Goal: Check status: Check status

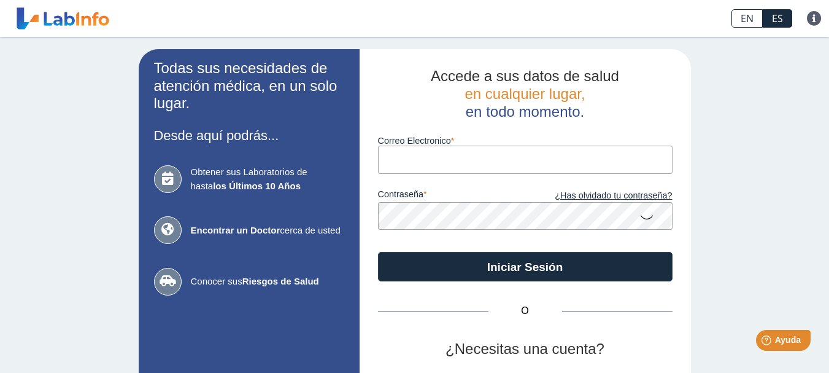
click at [405, 158] on input "Correo Electronico" at bounding box center [525, 159] width 295 height 28
type input "[EMAIL_ADDRESS][DOMAIN_NAME]"
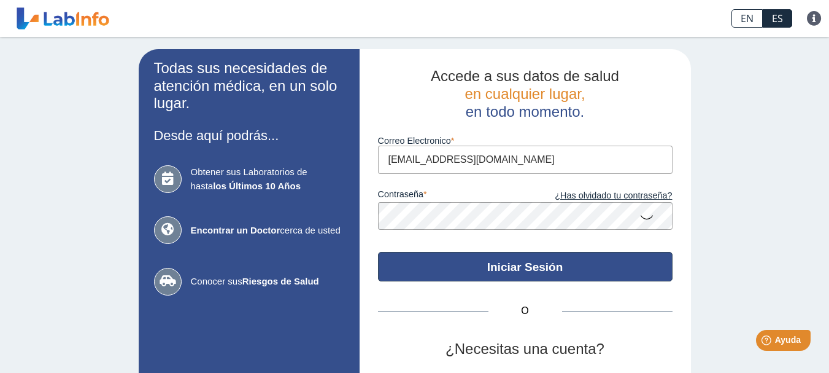
click at [475, 260] on button "Iniciar Sesión" at bounding box center [525, 266] width 295 height 29
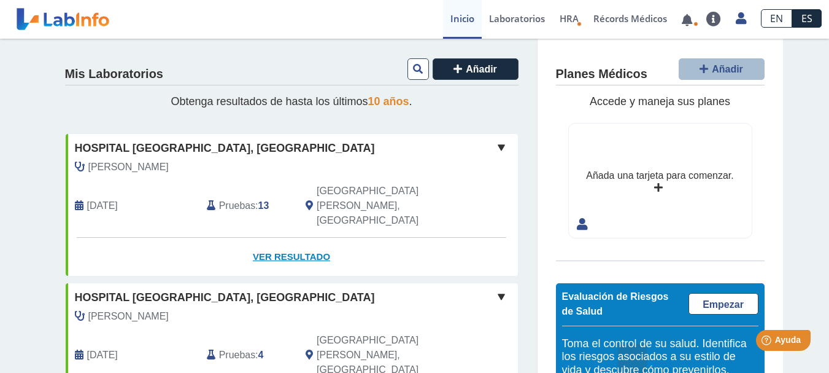
click at [274, 238] on link "Ver Resultado" at bounding box center [292, 257] width 452 height 39
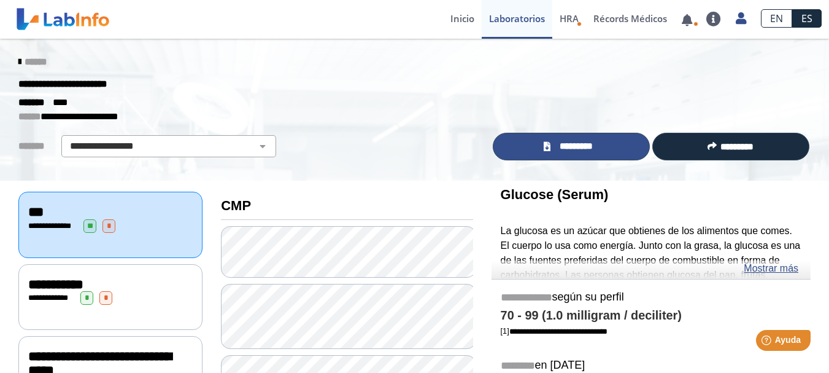
click at [572, 149] on span "*********" at bounding box center [576, 146] width 45 height 14
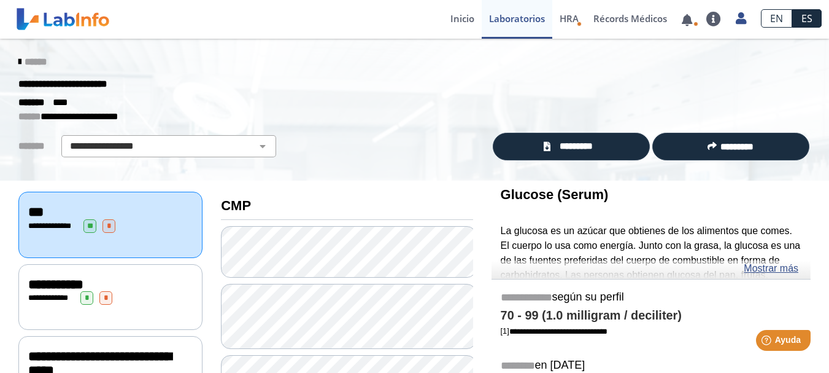
click at [18, 63] on icon at bounding box center [19, 62] width 2 height 10
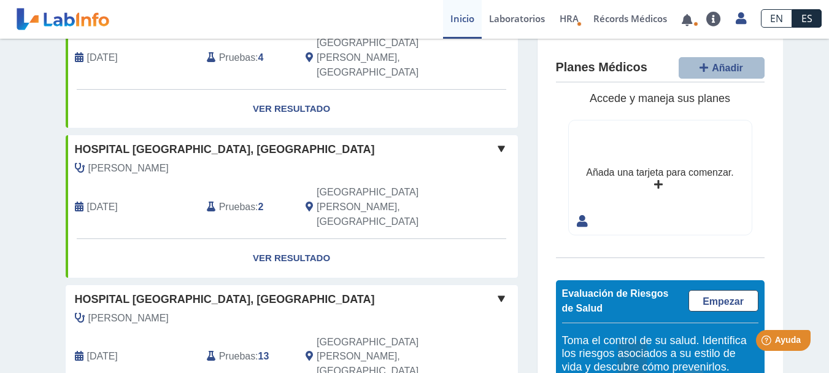
scroll to position [123, 0]
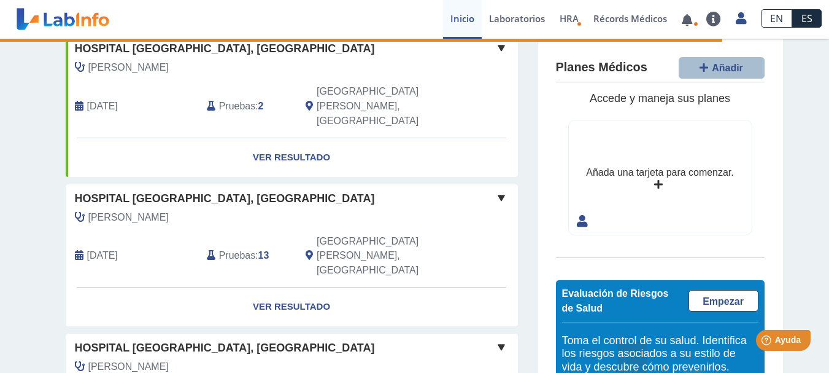
scroll to position [368, 0]
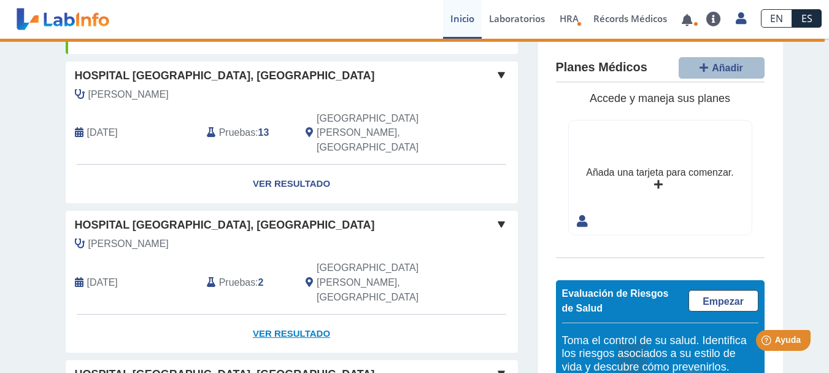
click at [301, 314] on link "Ver Resultado" at bounding box center [292, 333] width 452 height 39
click at [229, 275] on span "Pruebas" at bounding box center [237, 282] width 36 height 15
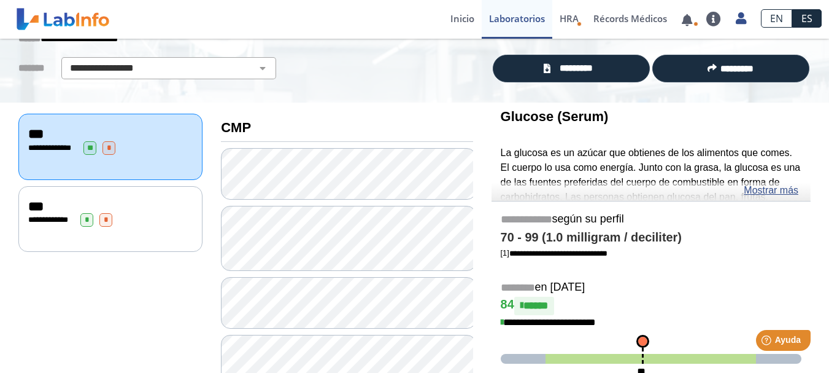
scroll to position [61, 0]
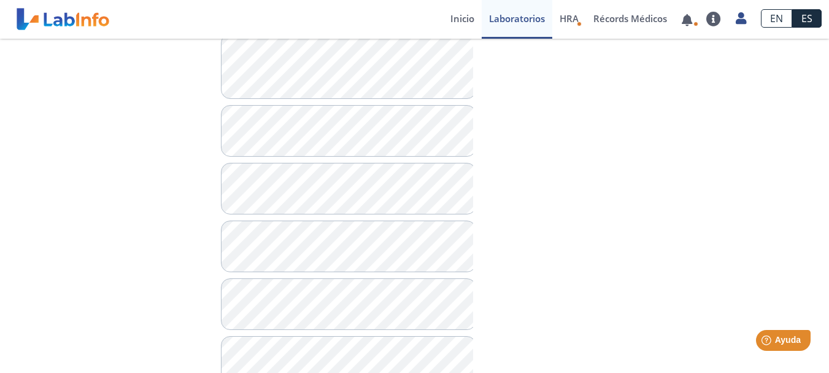
scroll to position [675, 0]
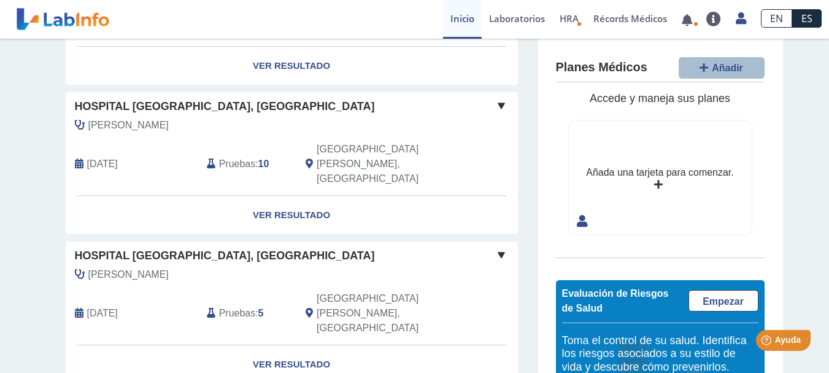
scroll to position [798, 0]
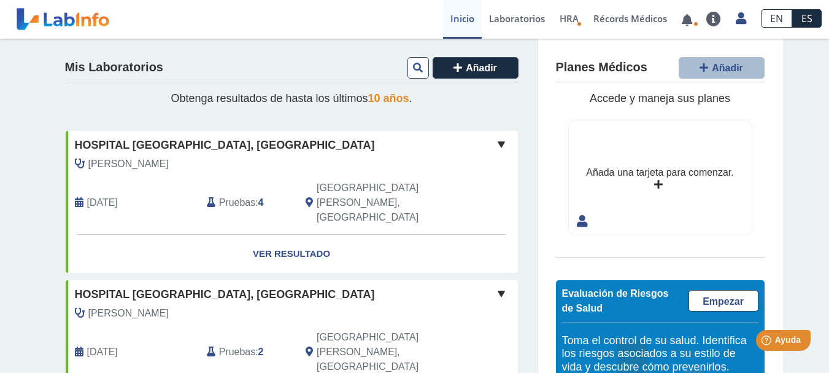
scroll to position [123, 0]
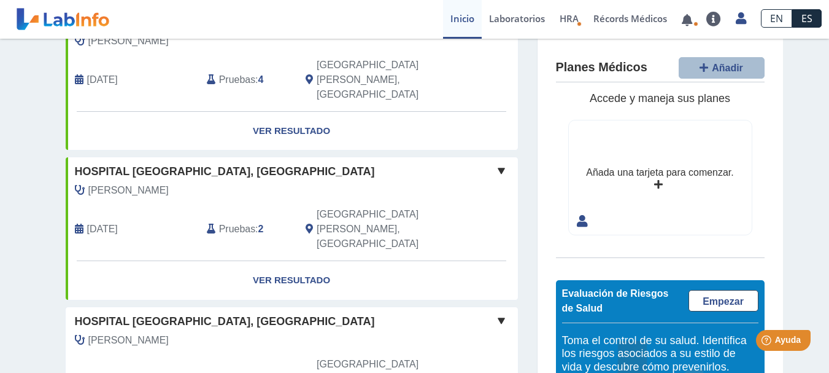
click at [235, 371] on span "Pruebas" at bounding box center [237, 378] width 36 height 15
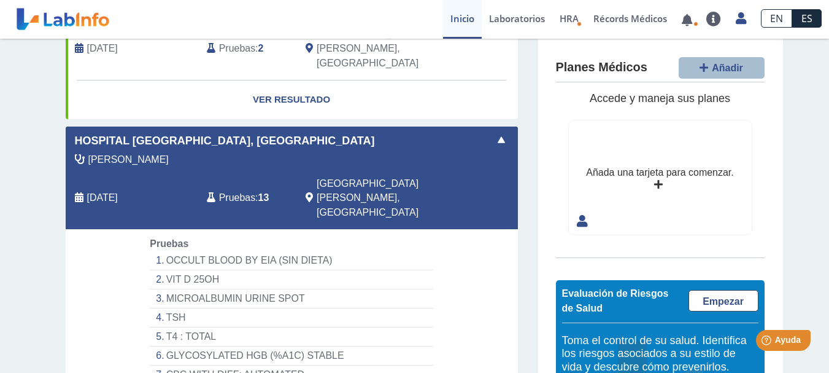
scroll to position [368, 0]
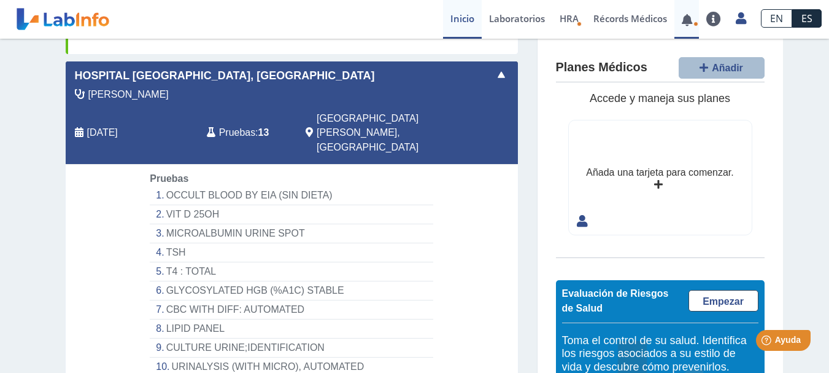
click at [687, 21] on link at bounding box center [687, 19] width 25 height 9
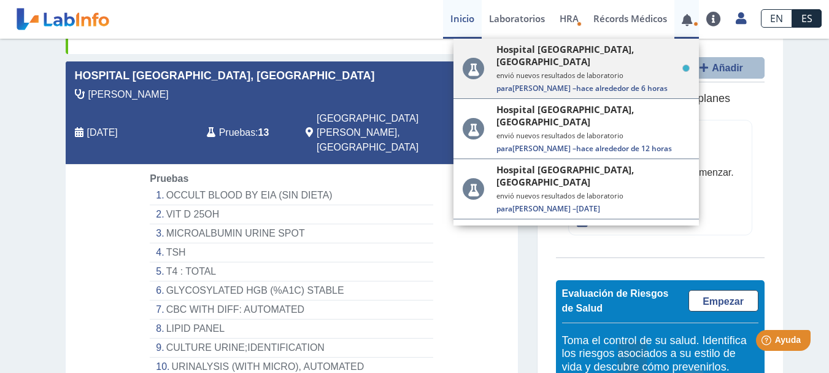
click at [595, 71] on small "envió nuevos resultados de laboratorio" at bounding box center [593, 75] width 193 height 9
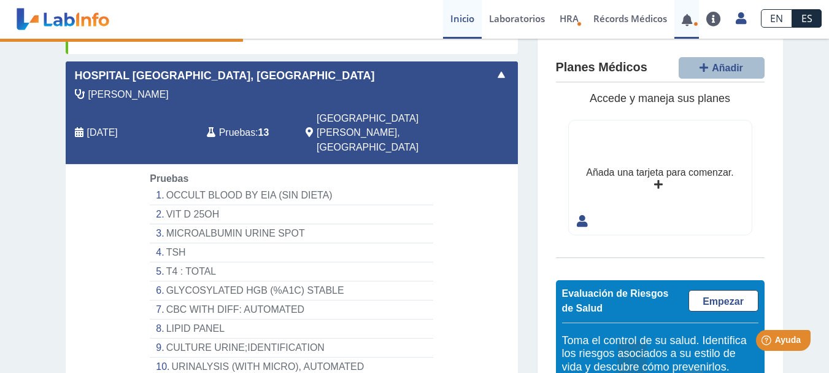
click at [686, 21] on link at bounding box center [687, 19] width 25 height 9
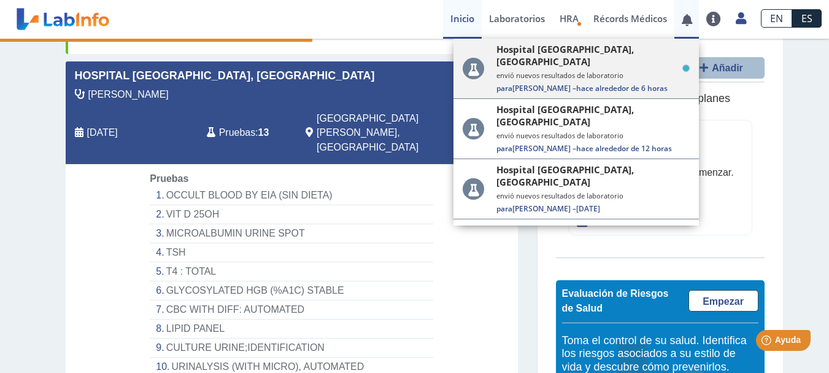
click at [658, 83] on span "Para [PERSON_NAME] – hace alrededor de 6 horas" at bounding box center [593, 88] width 193 height 10
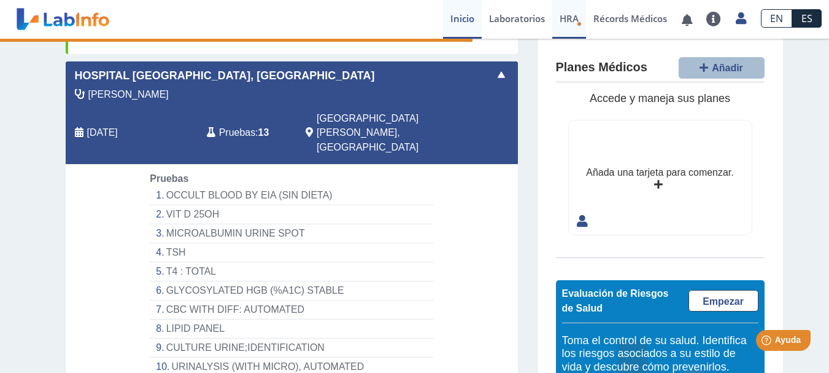
click at [565, 16] on span "HRA" at bounding box center [569, 18] width 19 height 12
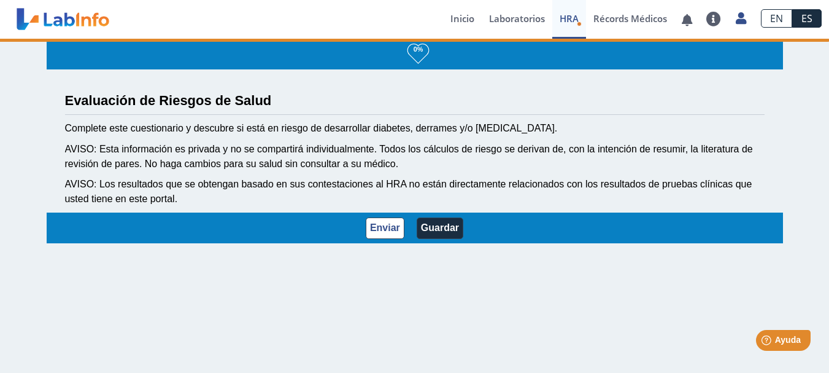
scroll to position [2, 0]
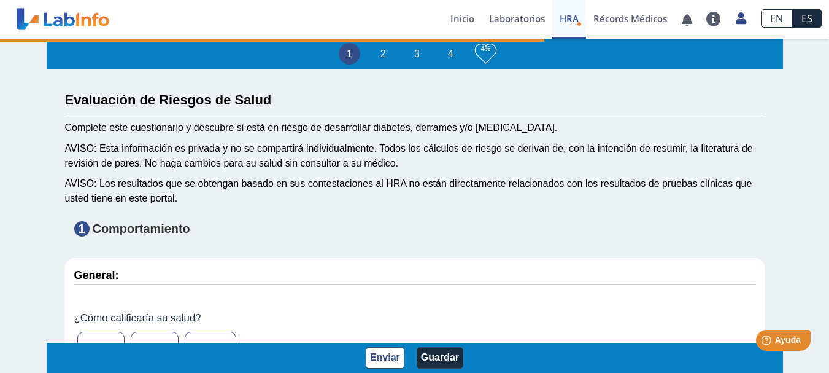
type input "[PERSON_NAME]"
type input "[DATE]"
select select
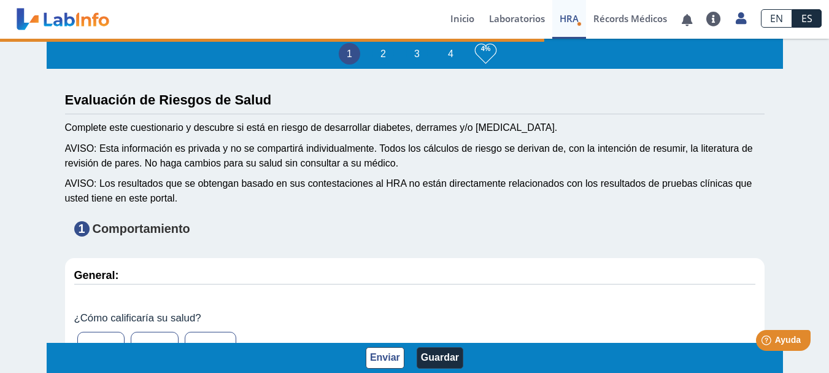
select select
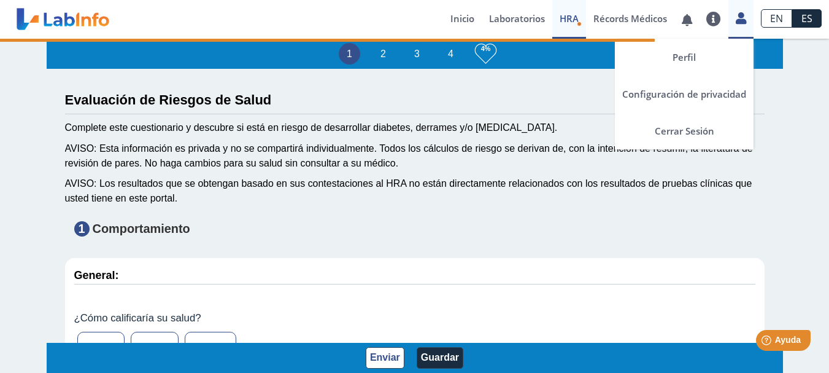
click at [739, 14] on icon at bounding box center [741, 18] width 10 height 9
click at [742, 21] on icon at bounding box center [741, 18] width 10 height 9
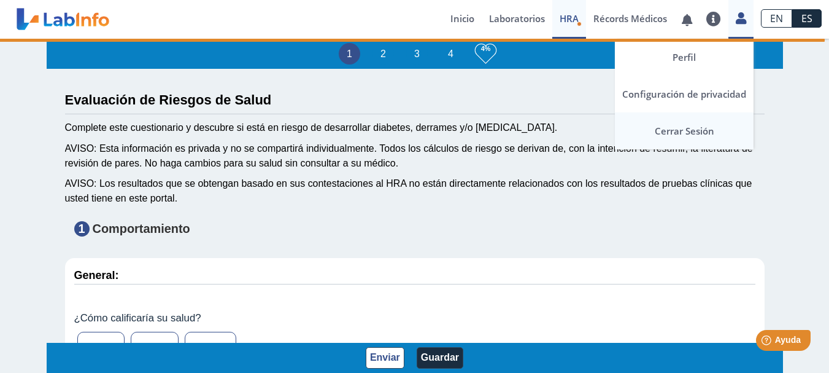
click at [699, 123] on link "Cerrar Sesión" at bounding box center [684, 130] width 139 height 37
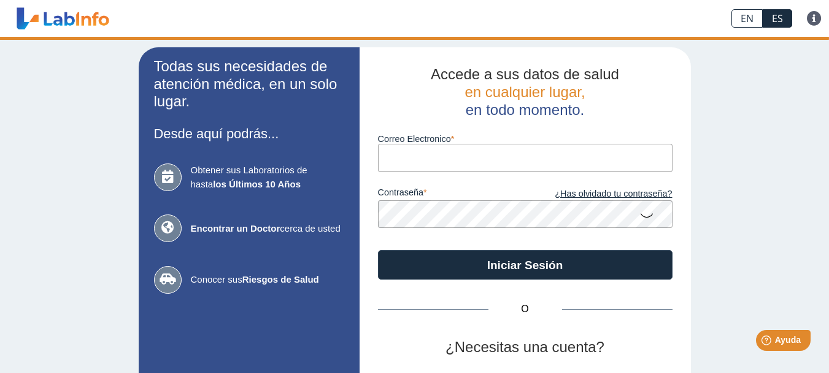
scroll to position [104, 0]
